Goal: Information Seeking & Learning: Find specific fact

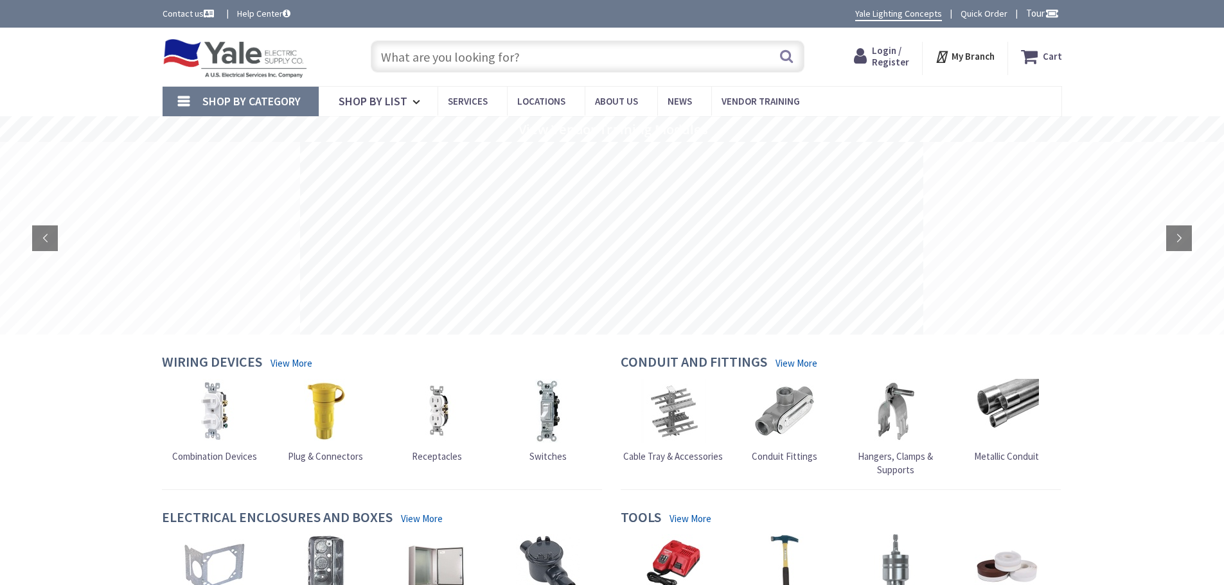
click at [679, 64] on input "text" at bounding box center [588, 56] width 434 height 32
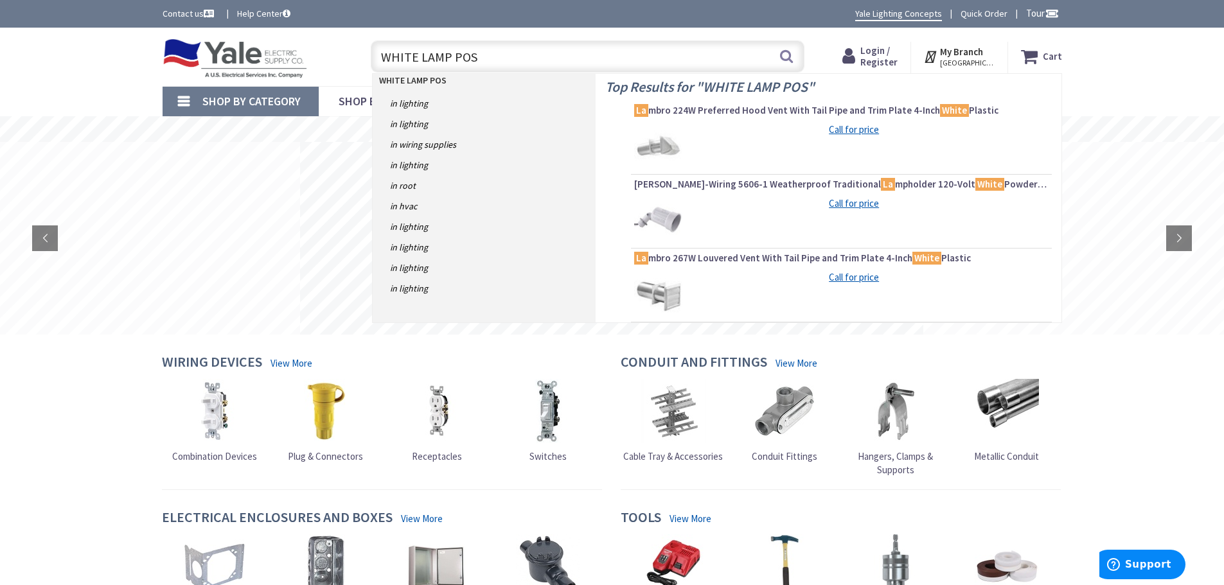
type input "WHITE LAMP POST"
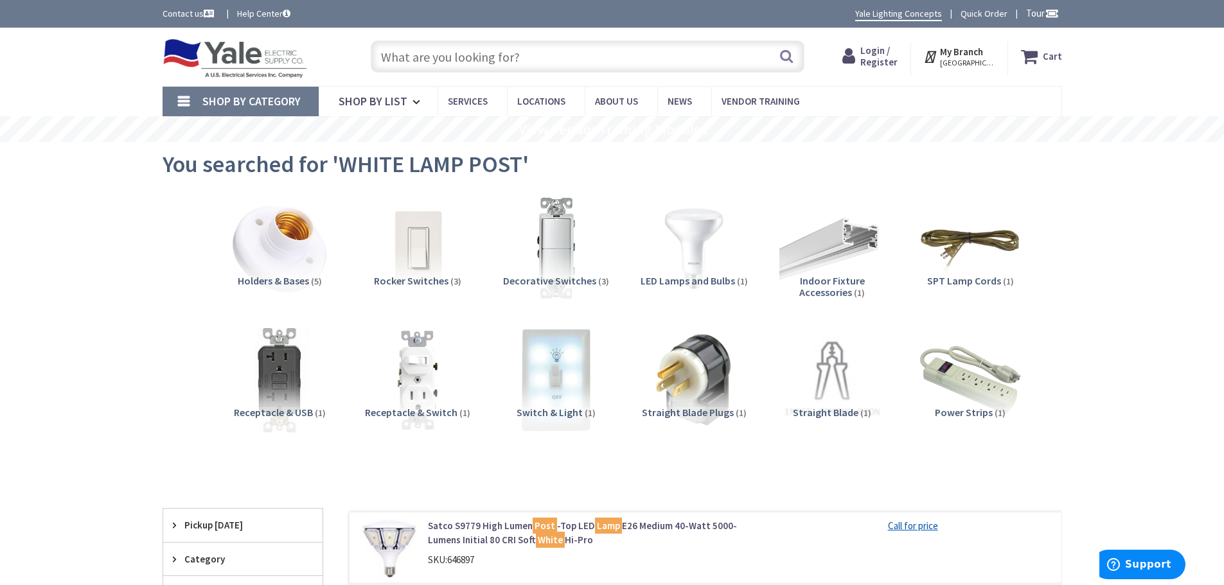
click at [555, 53] on input "text" at bounding box center [588, 56] width 434 height 32
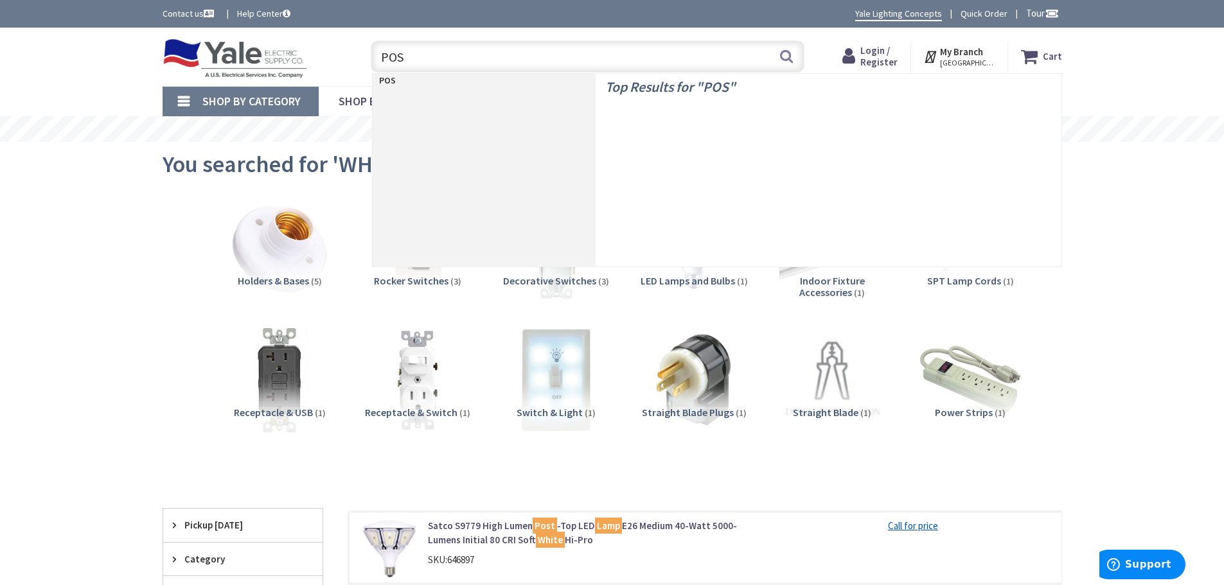
type input "POST"
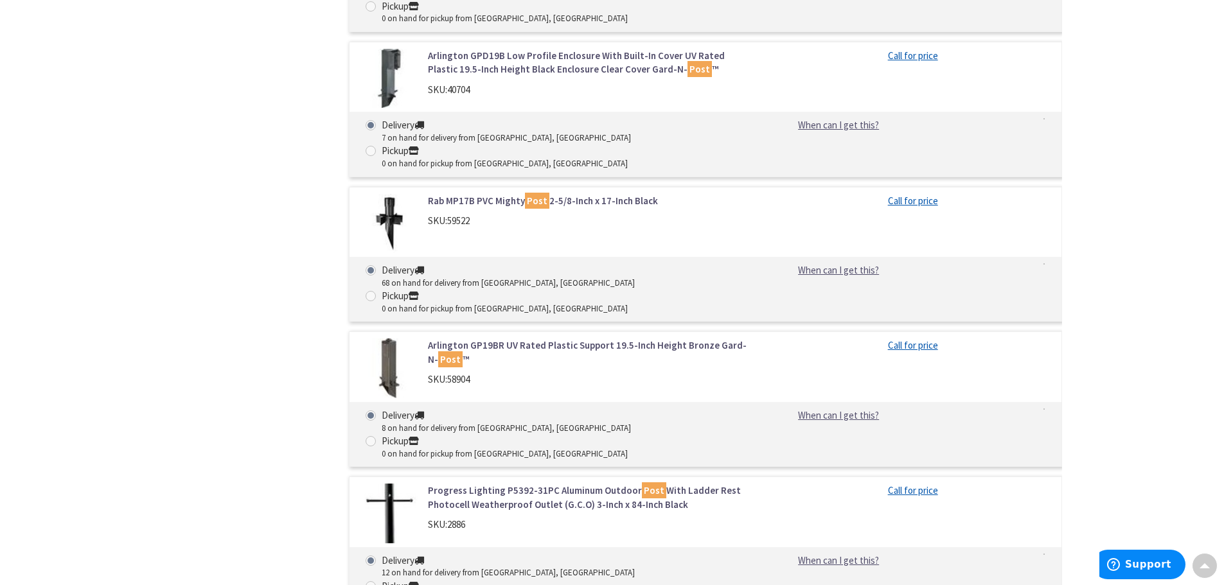
scroll to position [2506, 0]
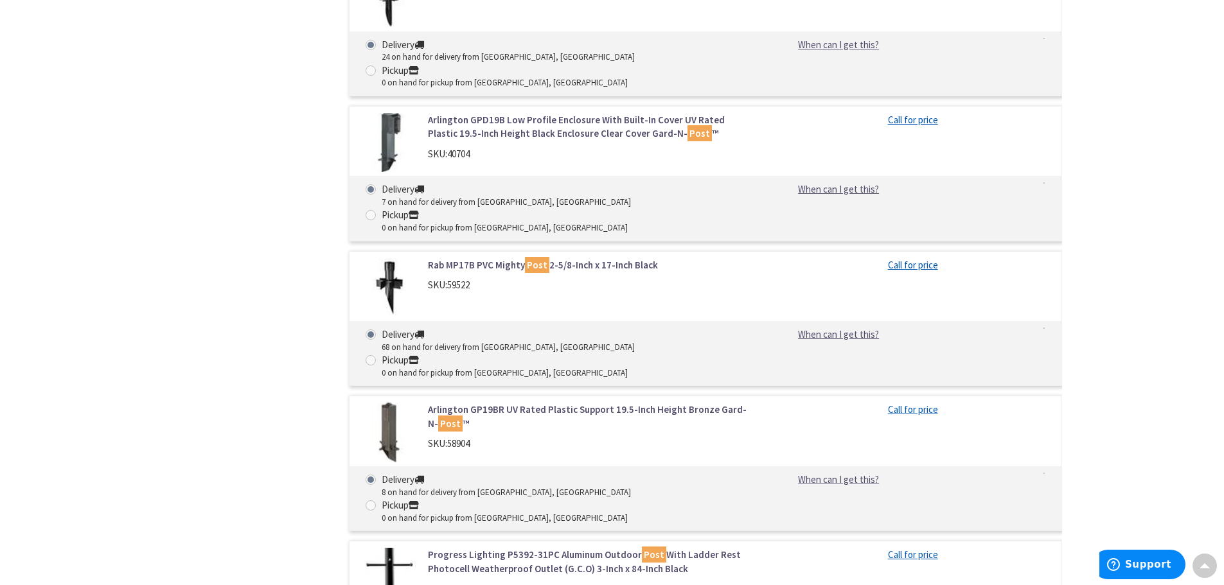
drag, startPoint x: 149, startPoint y: 256, endPoint x: 153, endPoint y: 250, distance: 7.0
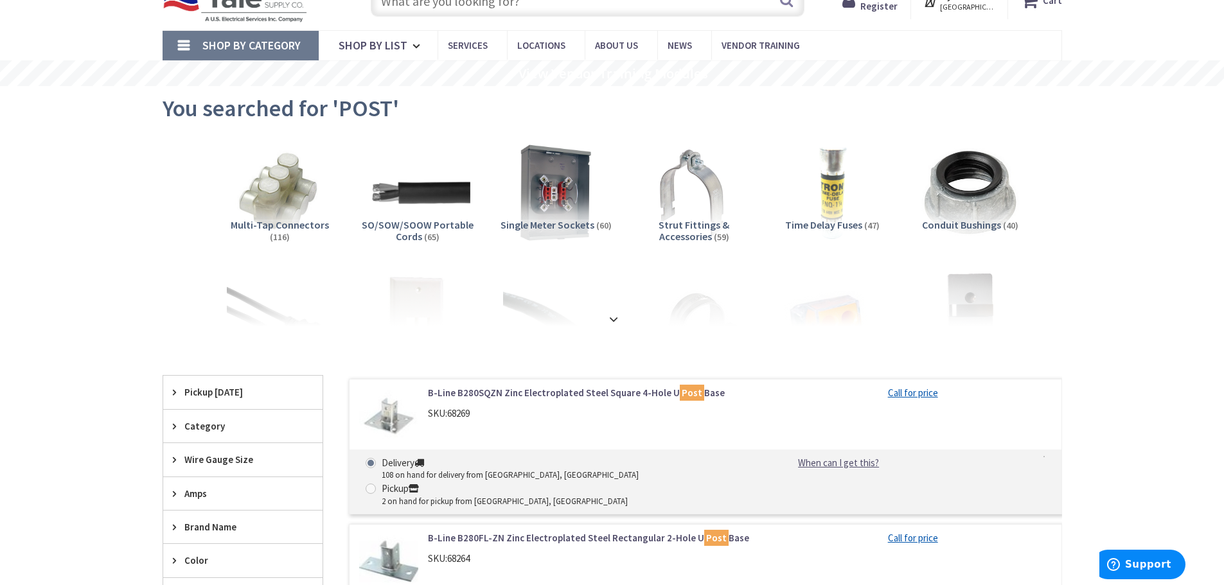
scroll to position [0, 0]
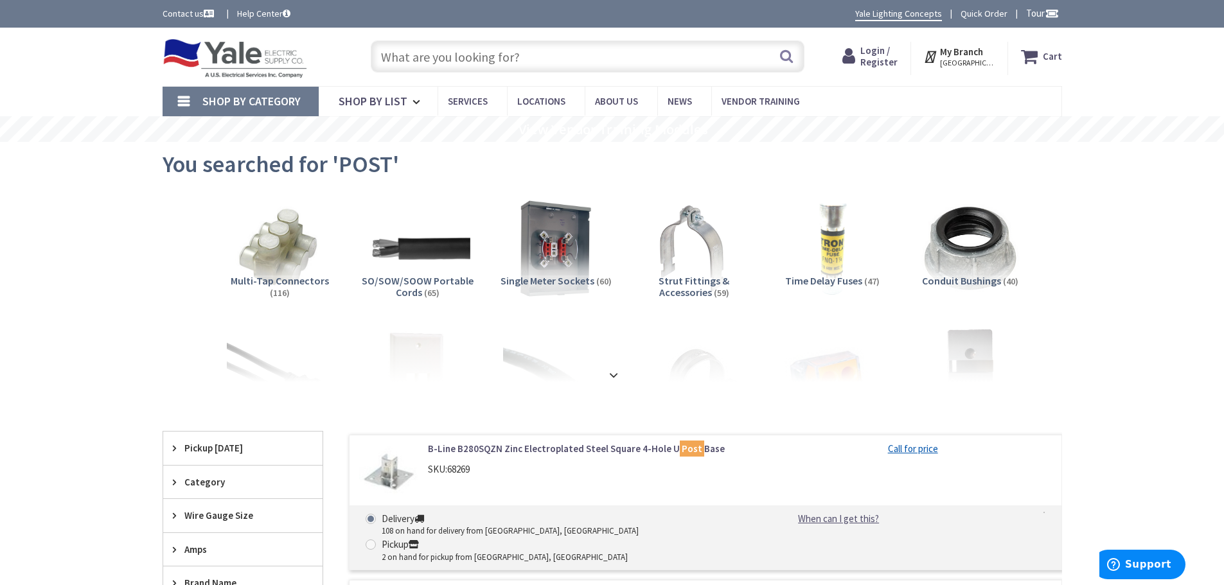
drag, startPoint x: 648, startPoint y: 55, endPoint x: 569, endPoint y: 73, distance: 80.3
click at [648, 55] on input "text" at bounding box center [588, 56] width 434 height 32
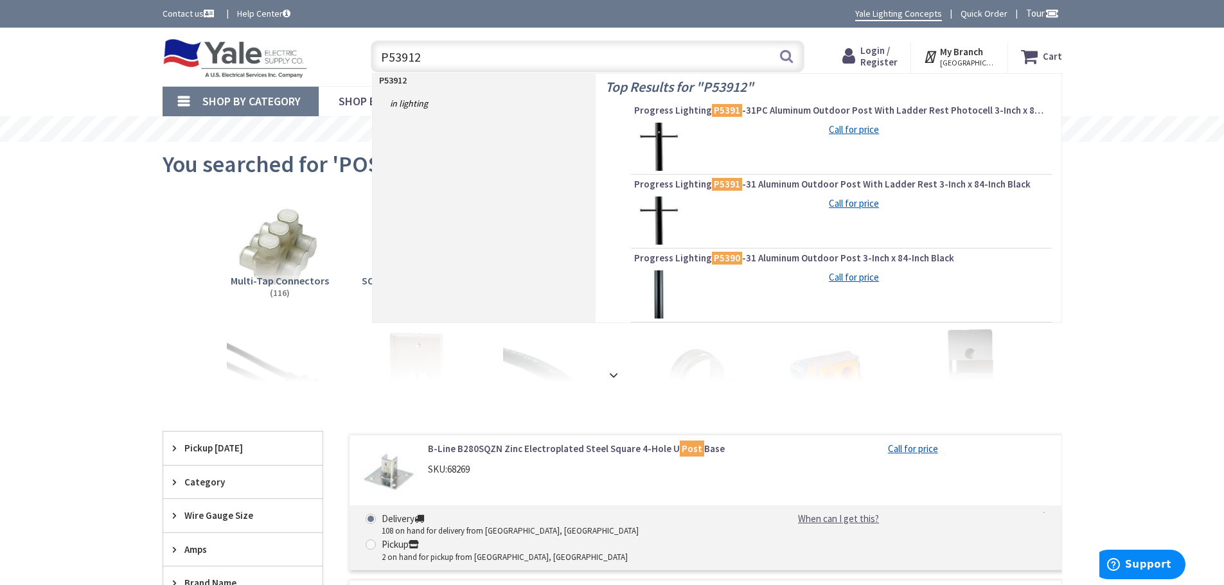
type input "P539128"
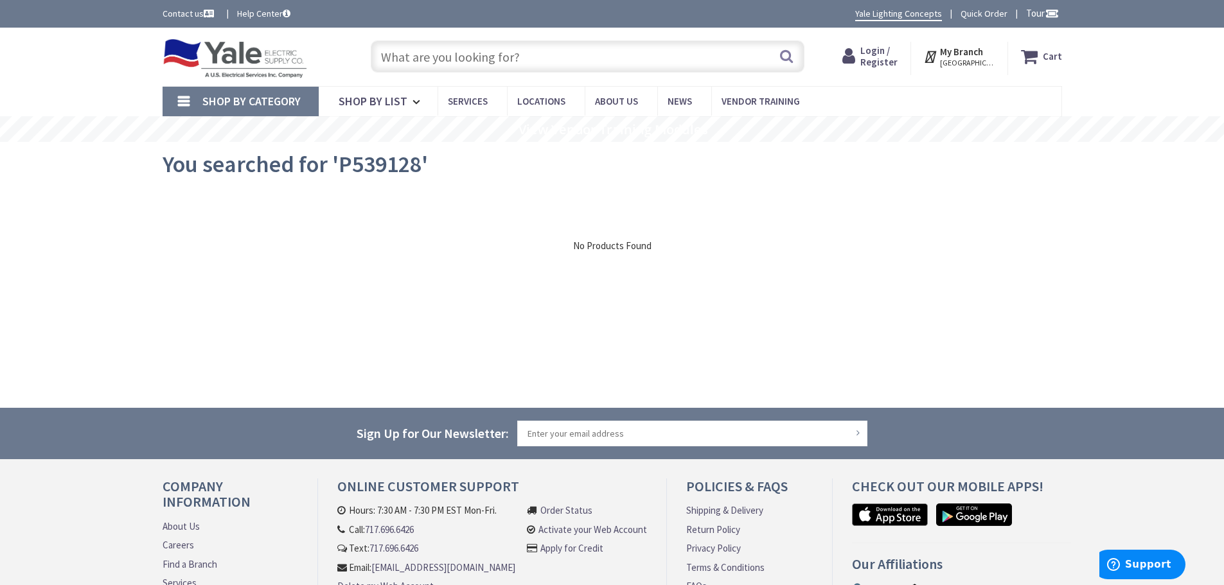
click at [569, 64] on input "text" at bounding box center [588, 56] width 434 height 32
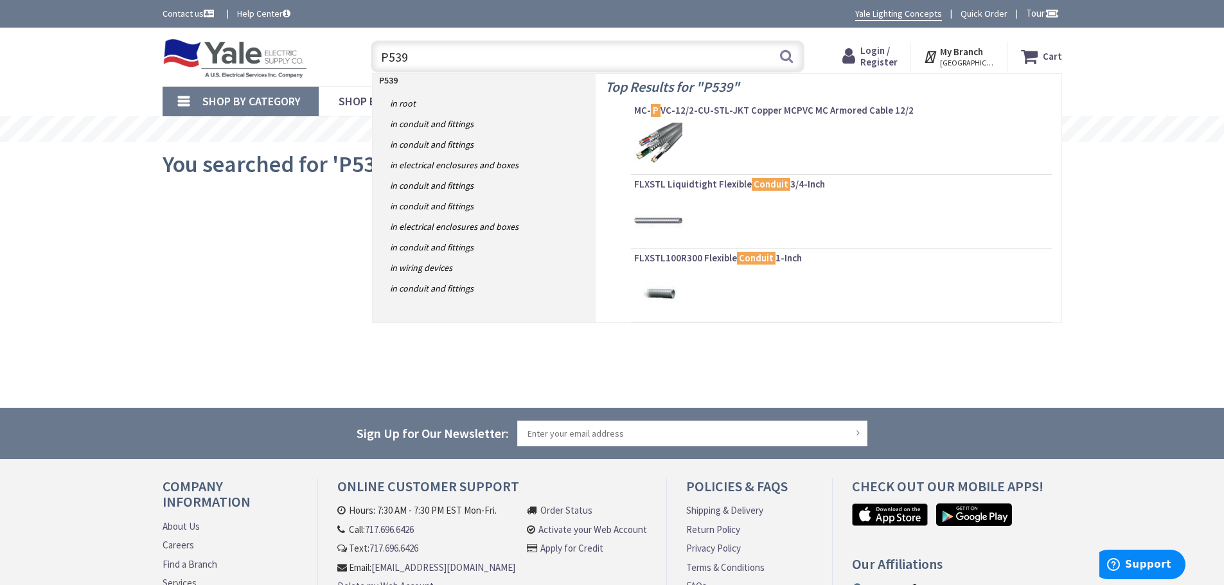
type input "P5391"
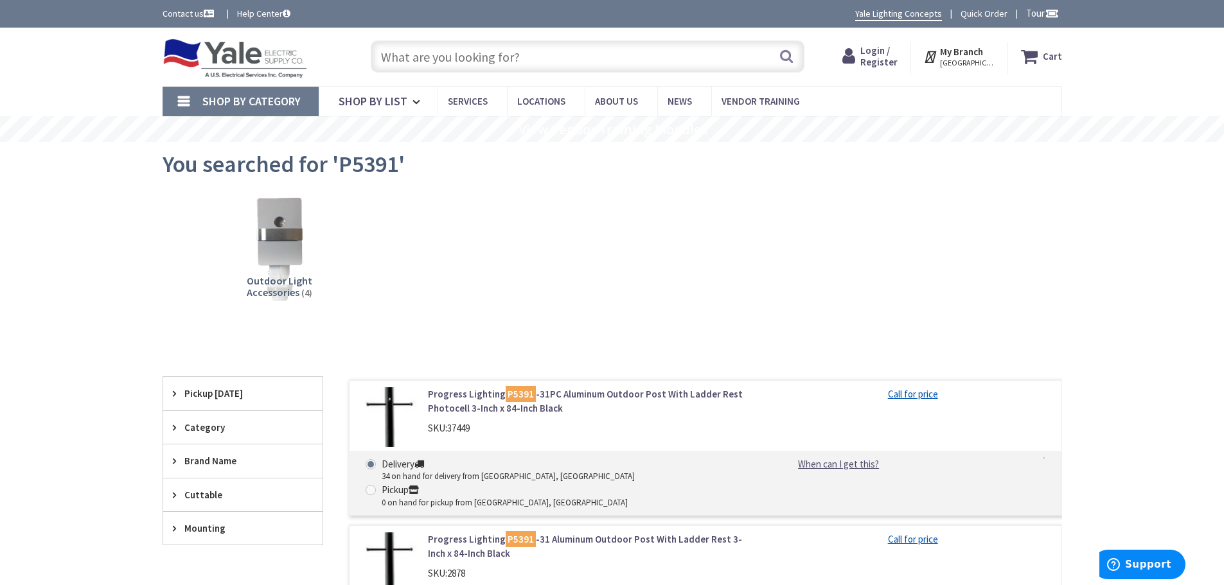
click at [598, 49] on input "text" at bounding box center [588, 56] width 434 height 32
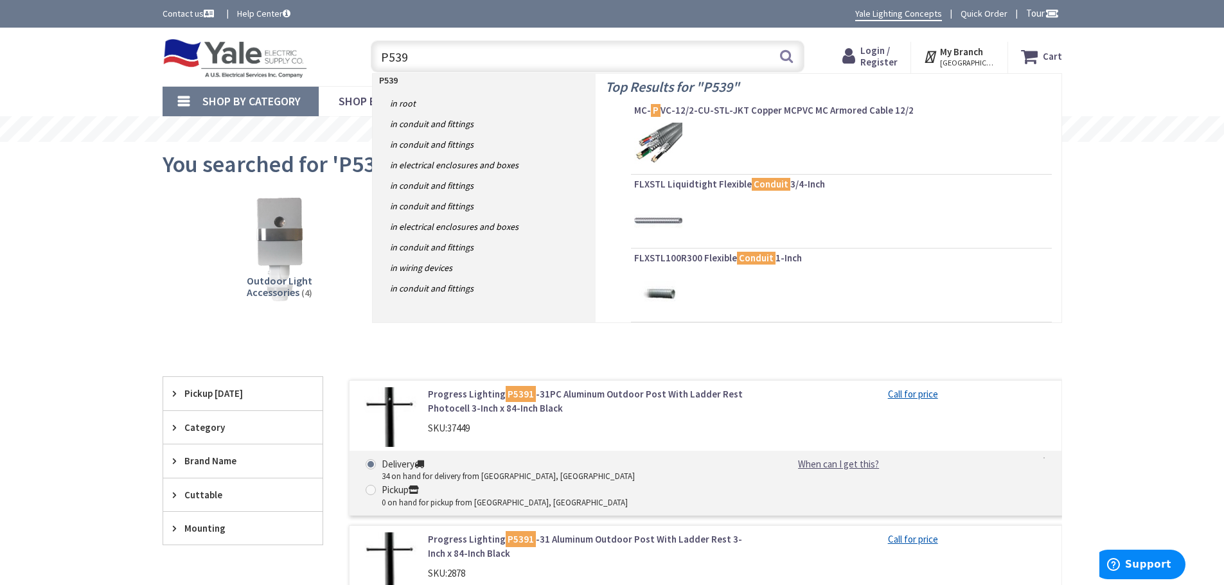
type input "P5390"
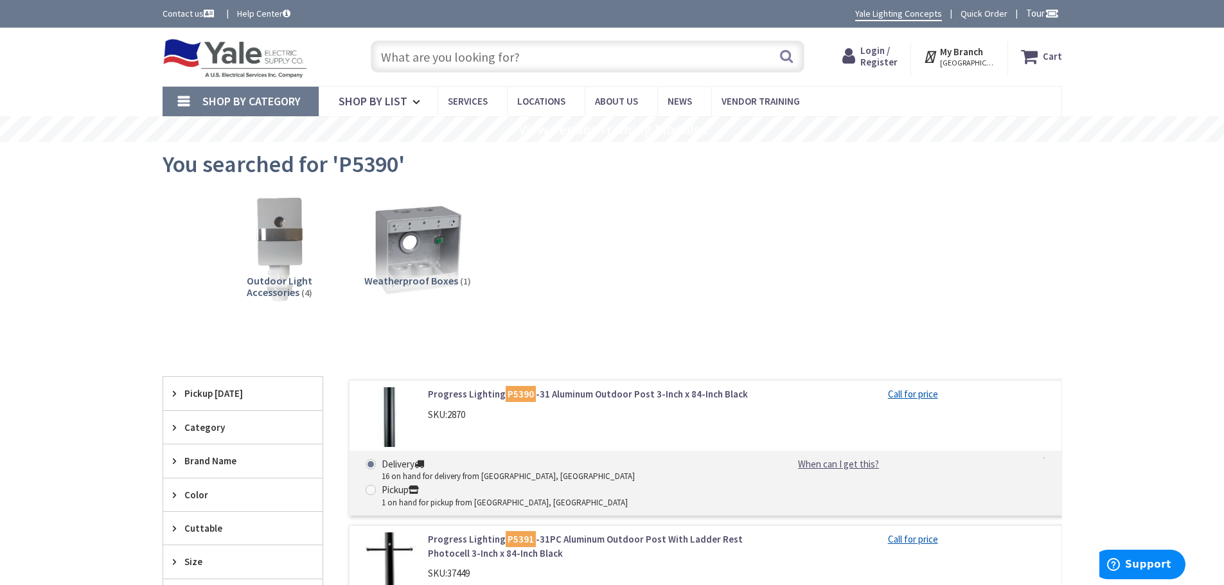
click at [643, 55] on input "text" at bounding box center [588, 56] width 434 height 32
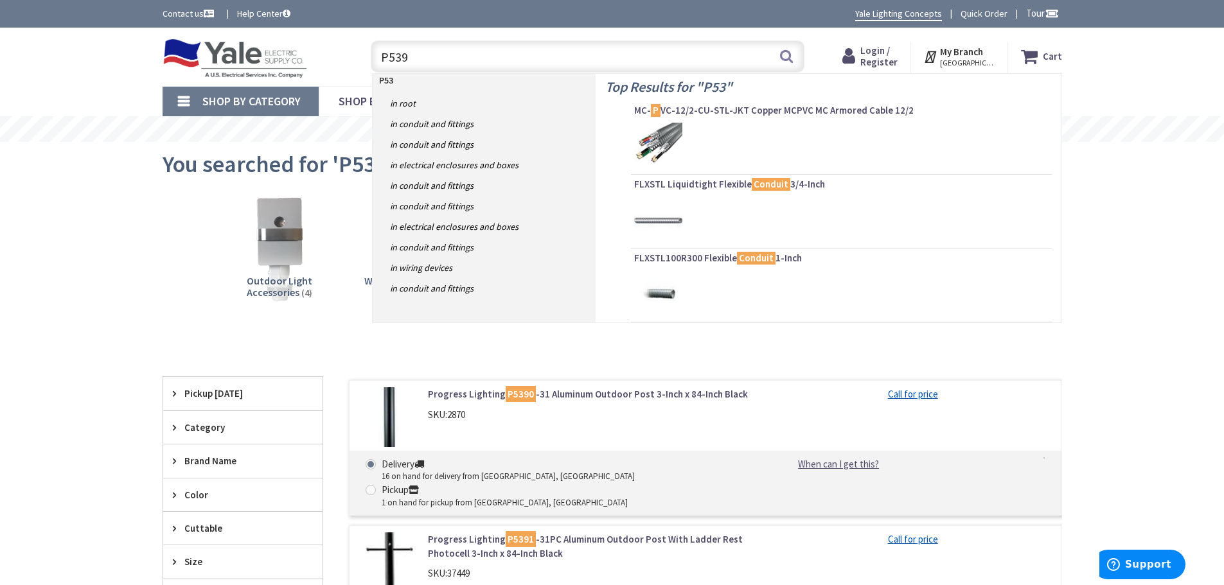
type input "P5392"
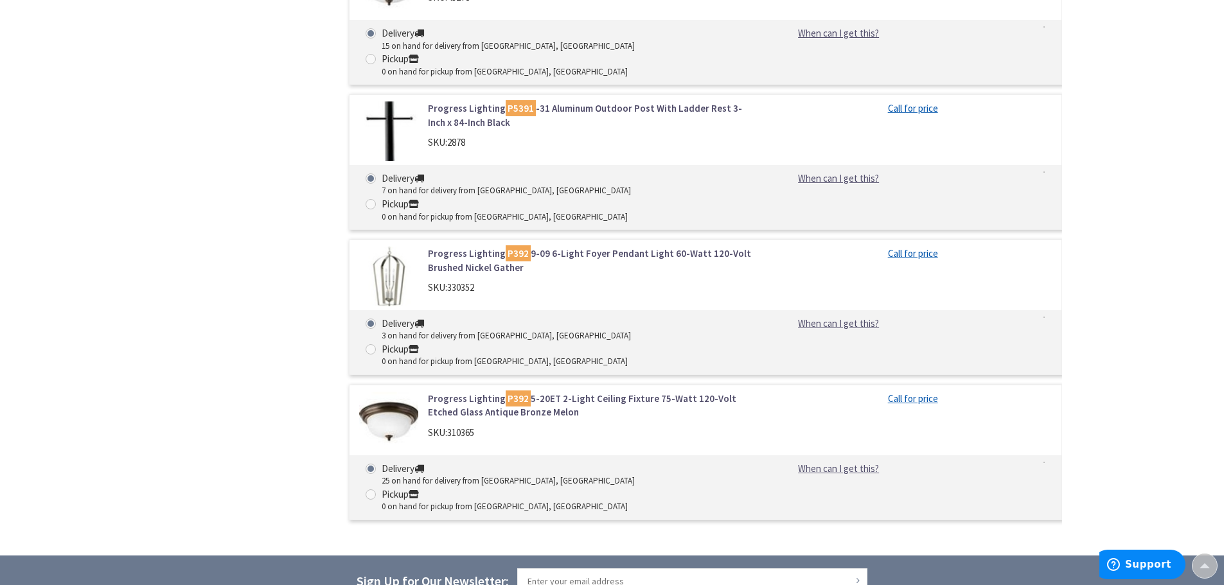
scroll to position [1028, 0]
